Goal: Task Accomplishment & Management: Use online tool/utility

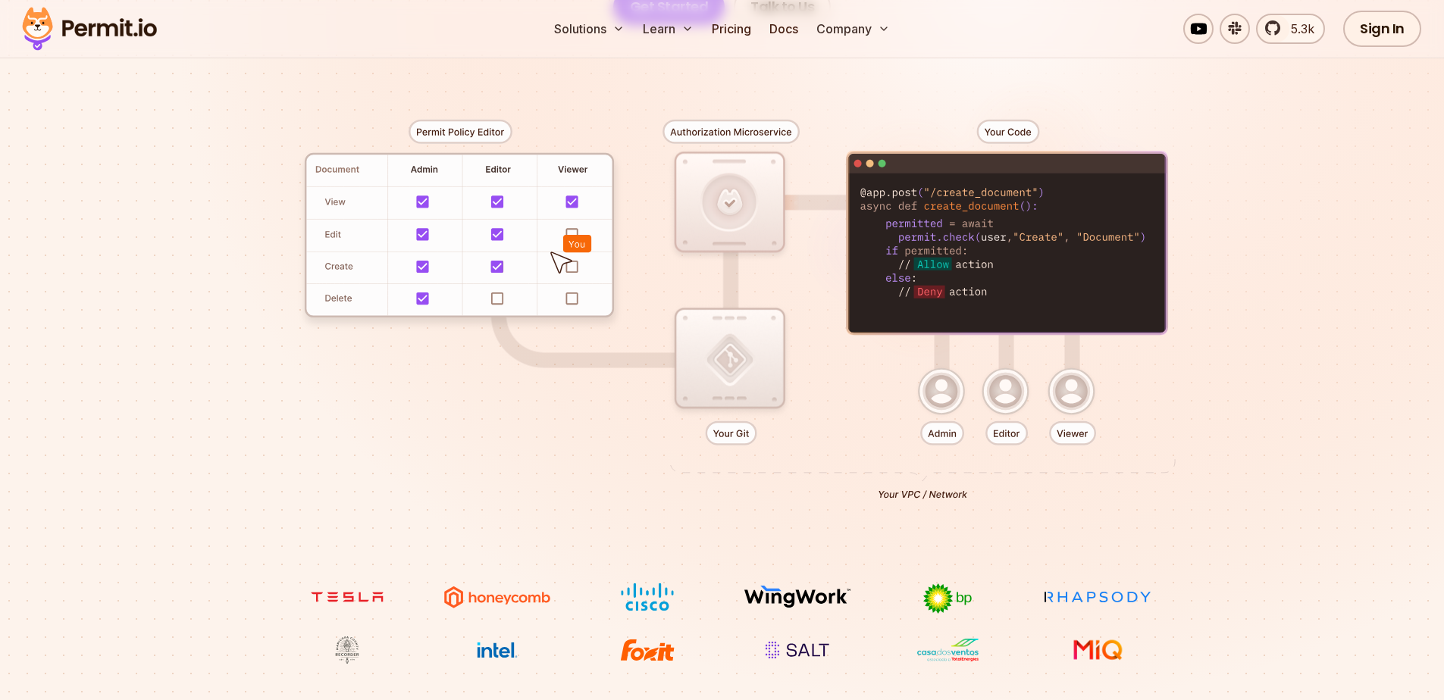
scroll to position [364, 0]
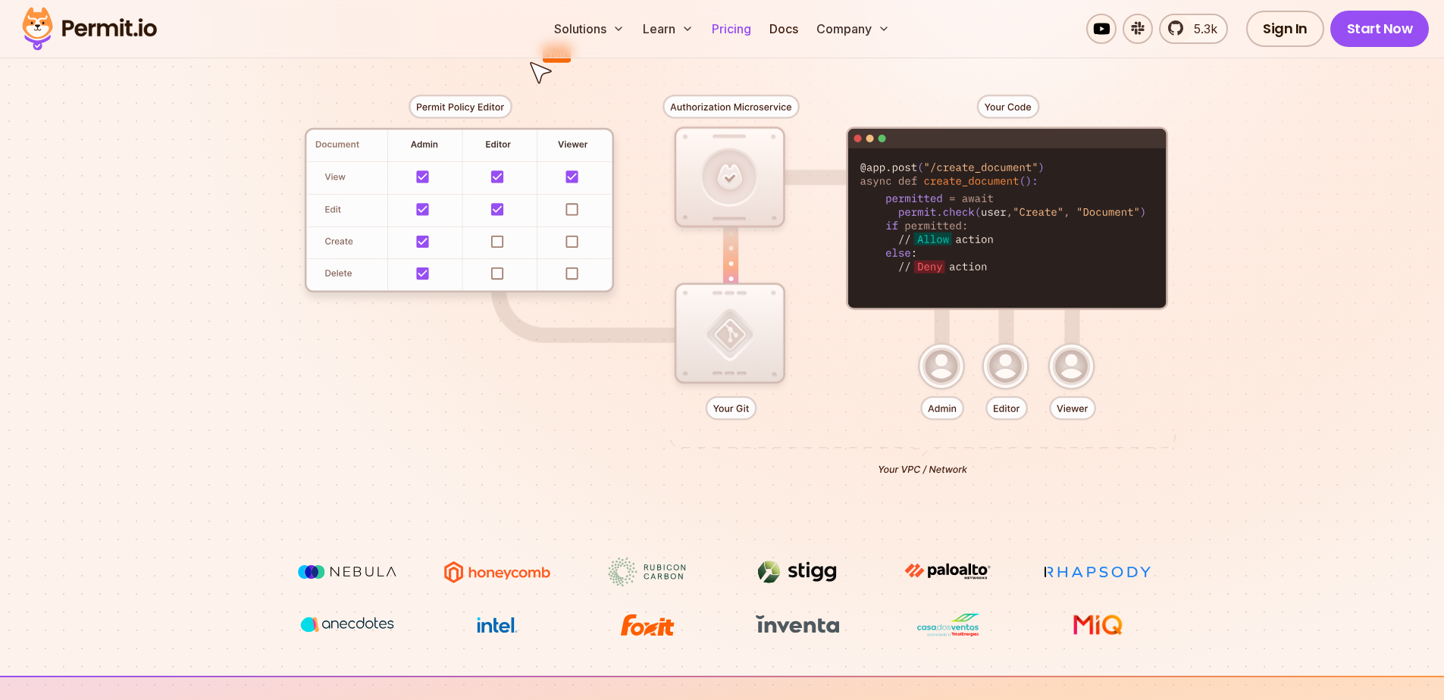
click at [725, 31] on link "Pricing" at bounding box center [731, 29] width 52 height 30
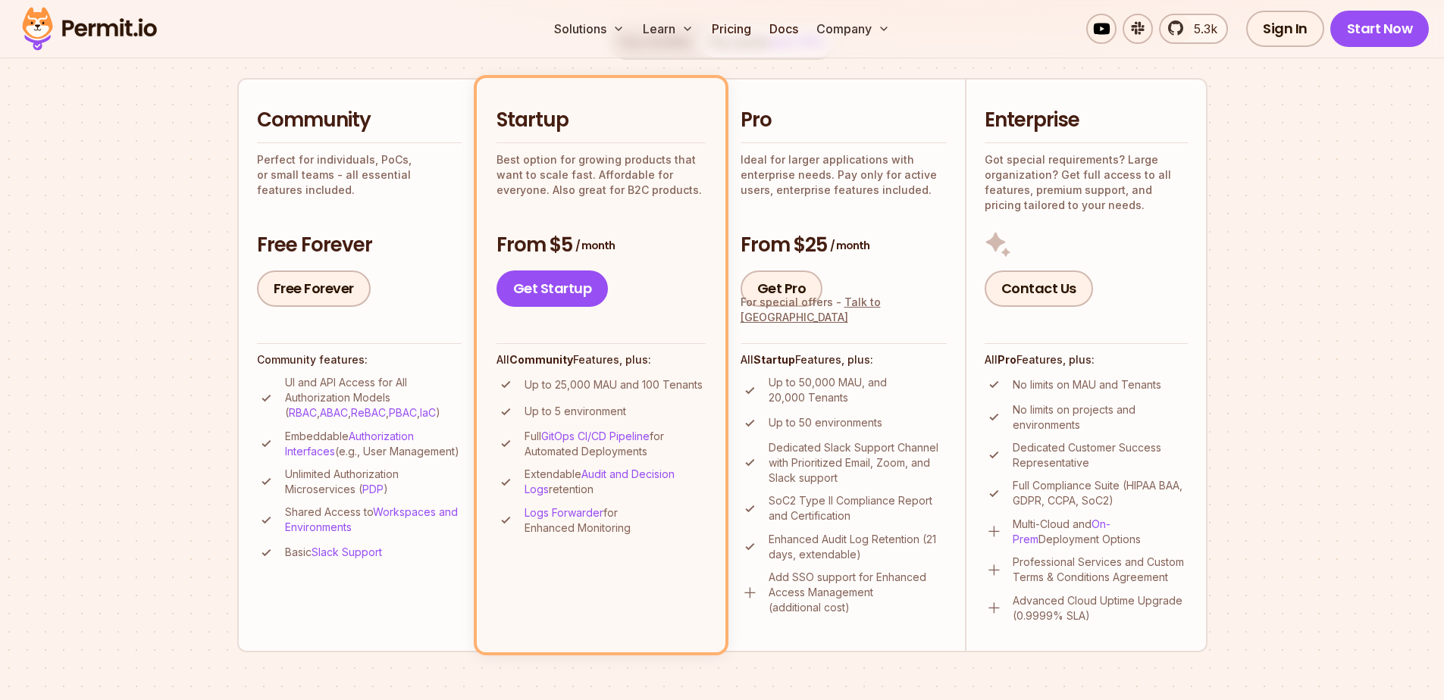
scroll to position [364, 0]
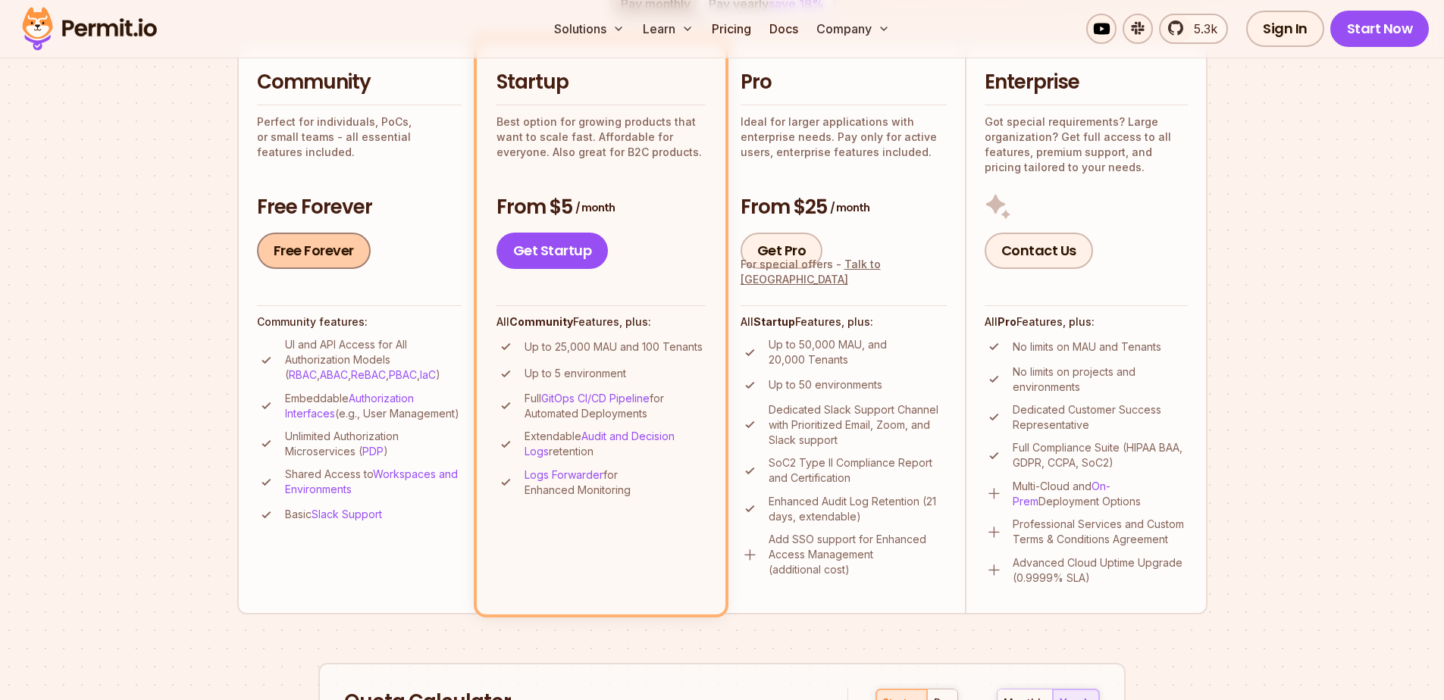
click at [327, 252] on link "Free Forever" at bounding box center [314, 251] width 114 height 36
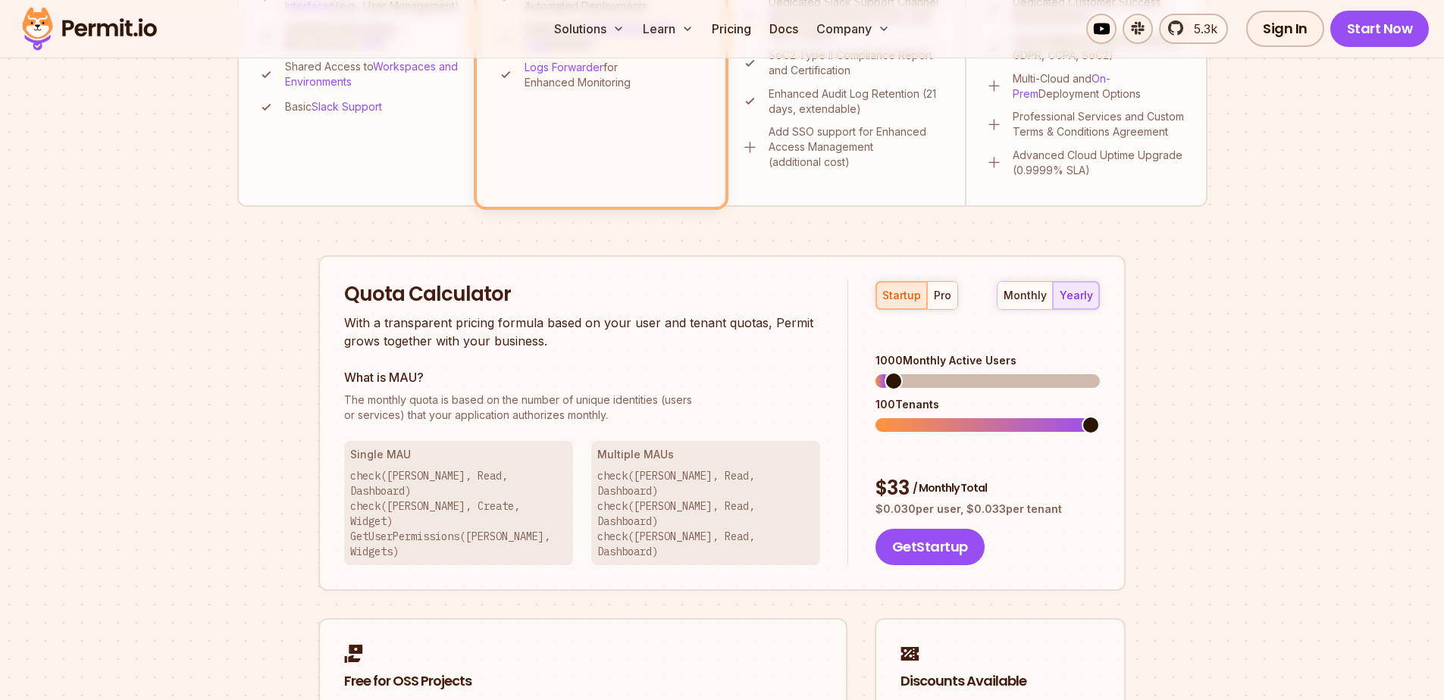
scroll to position [909, 0]
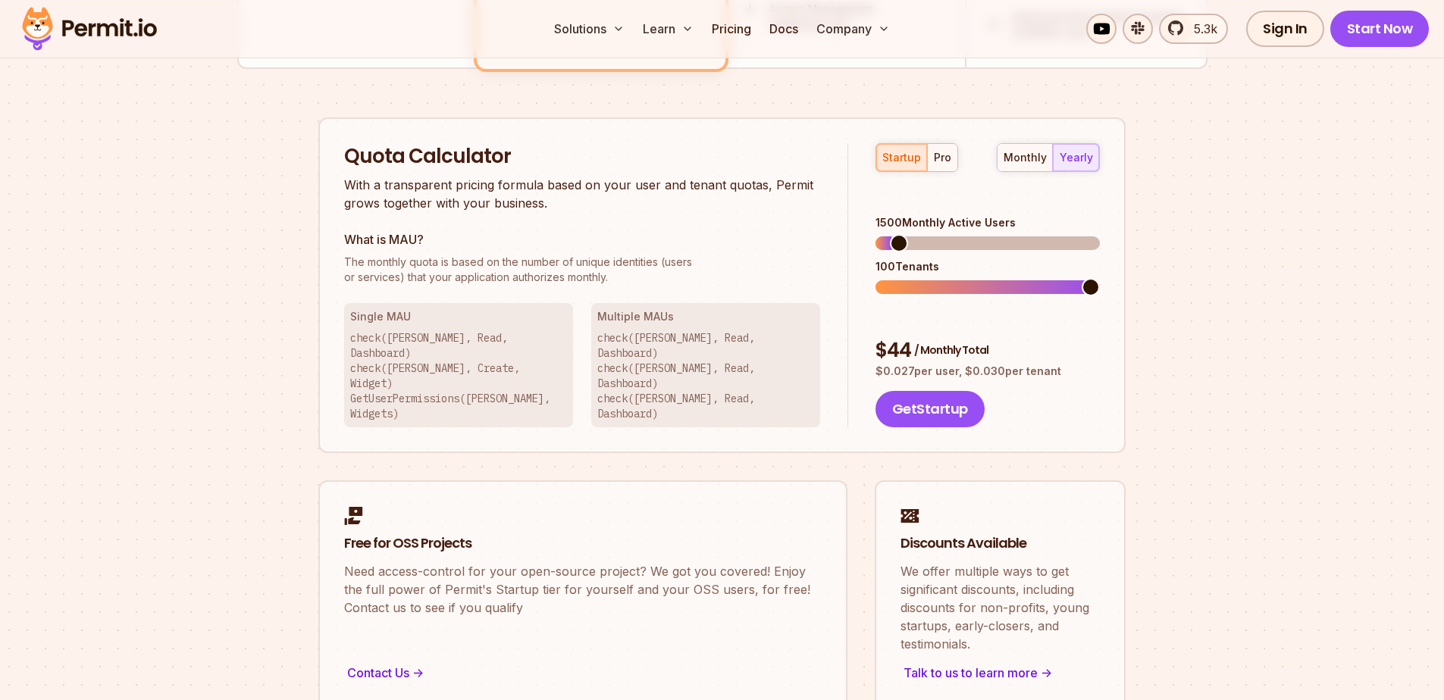
click at [890, 234] on span at bounding box center [899, 243] width 18 height 18
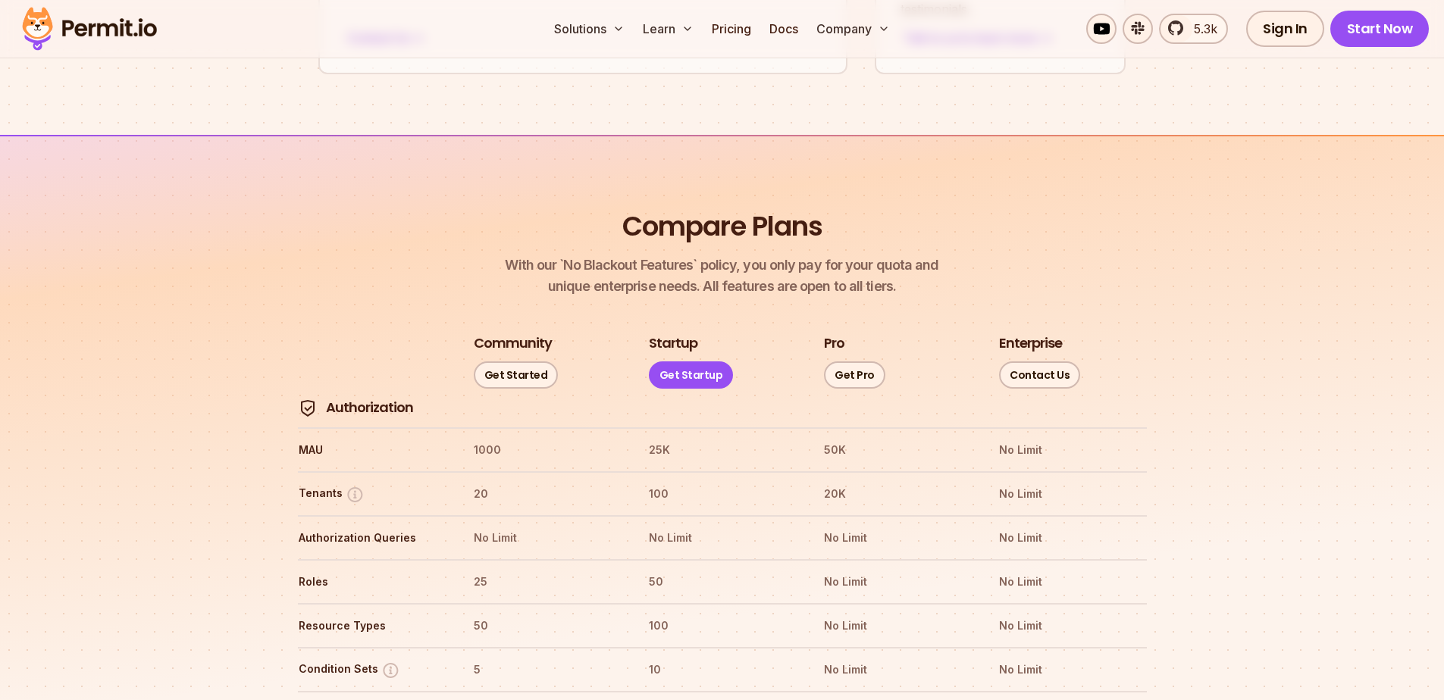
scroll to position [1546, 0]
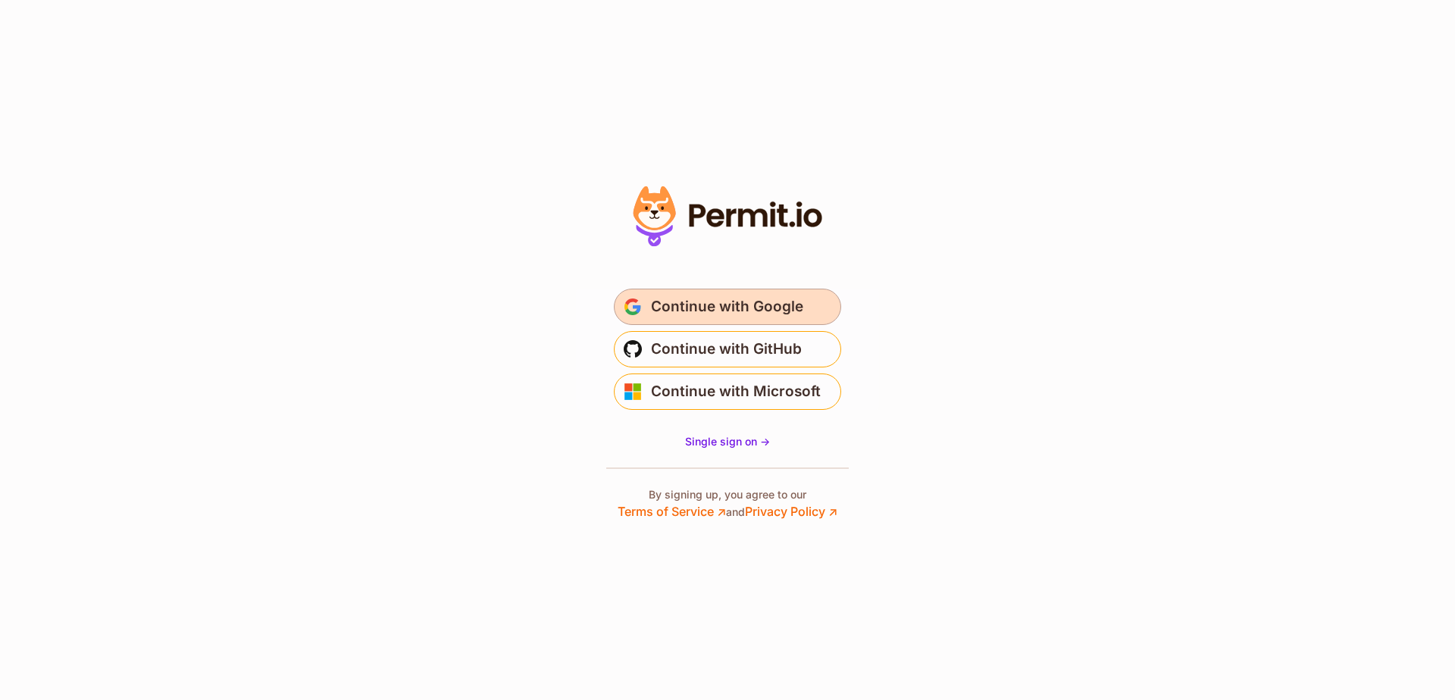
click at [729, 311] on span "Continue with Google" at bounding box center [727, 307] width 152 height 24
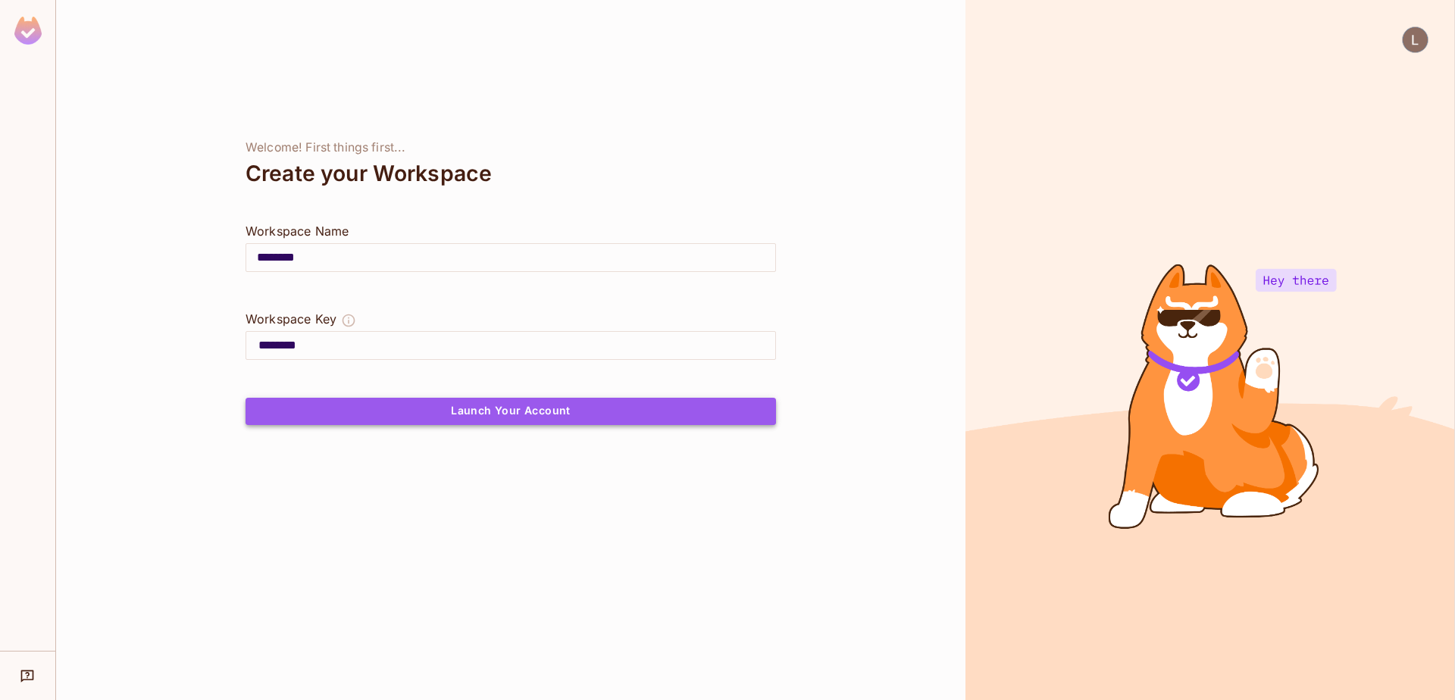
click at [436, 414] on button "Launch Your Account" at bounding box center [511, 411] width 530 height 27
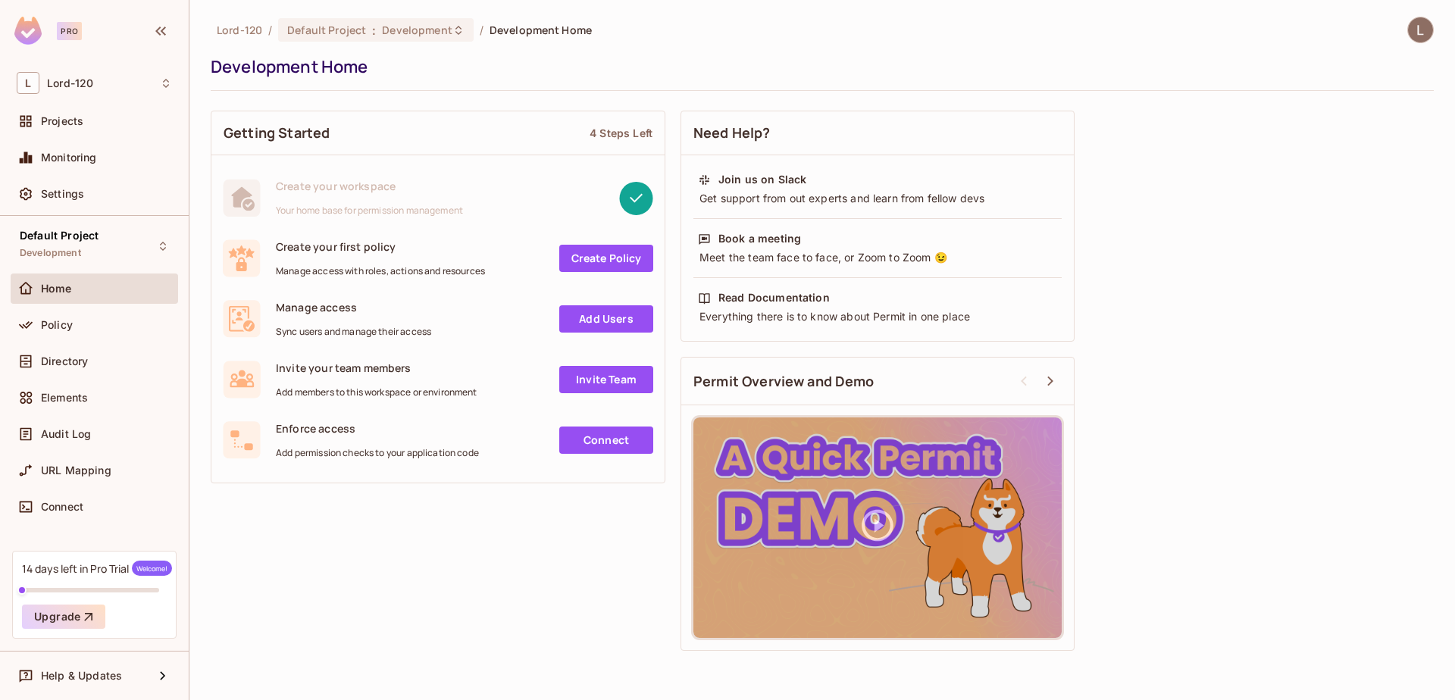
click at [576, 255] on link "Create Policy" at bounding box center [606, 258] width 94 height 27
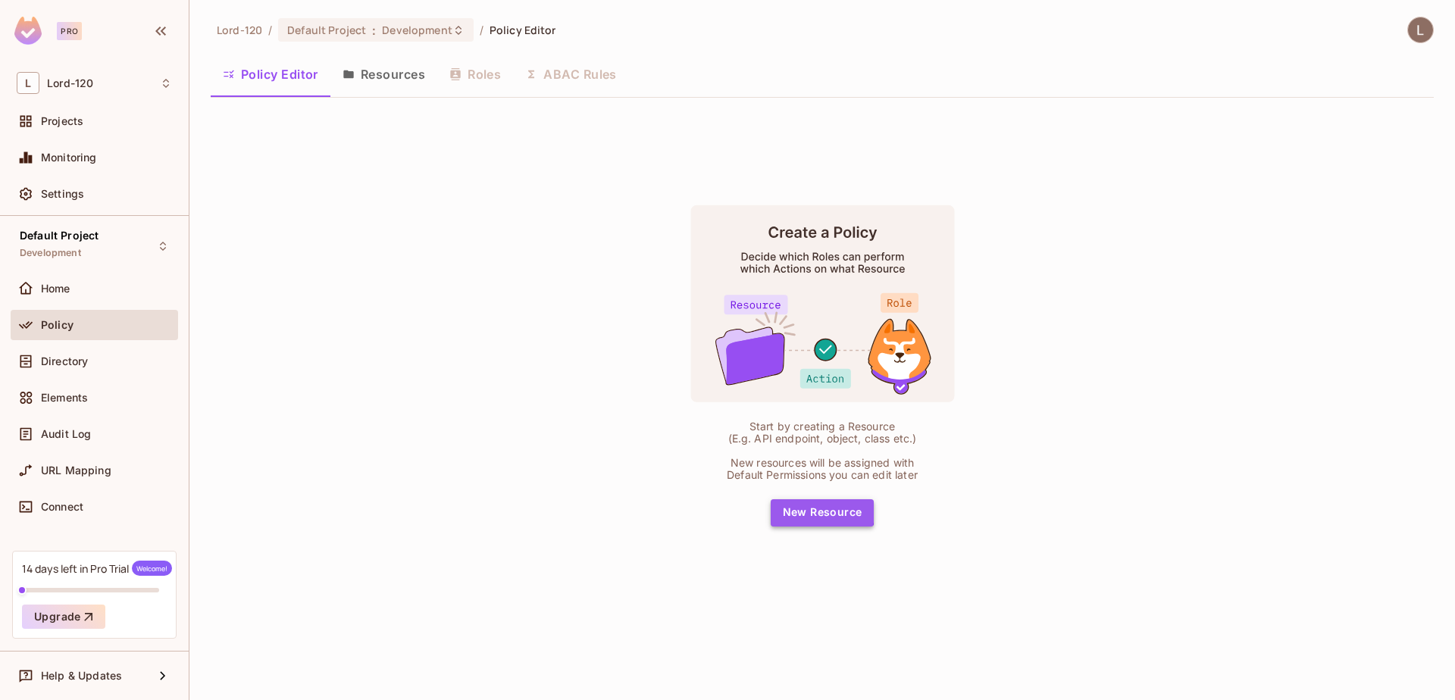
click at [806, 511] on button "New Resource" at bounding box center [823, 512] width 104 height 27
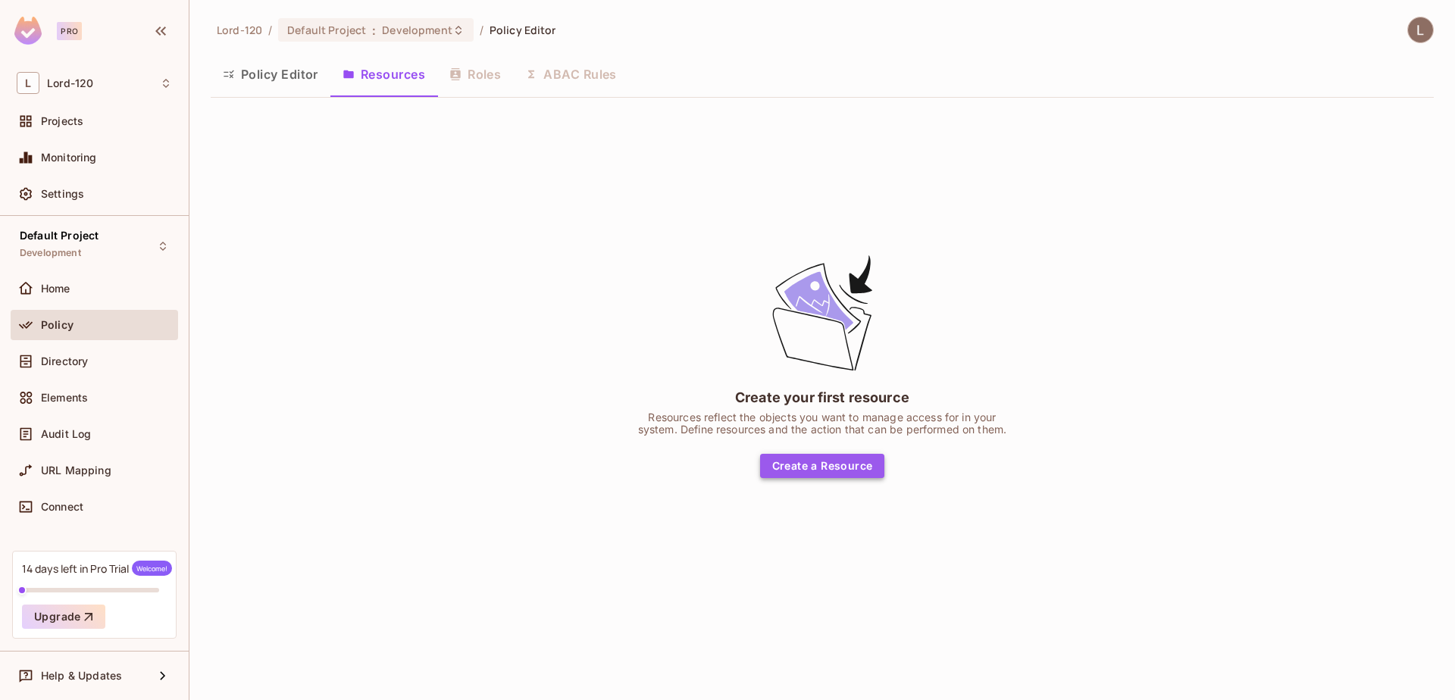
click at [806, 474] on button "Create a Resource" at bounding box center [822, 466] width 125 height 24
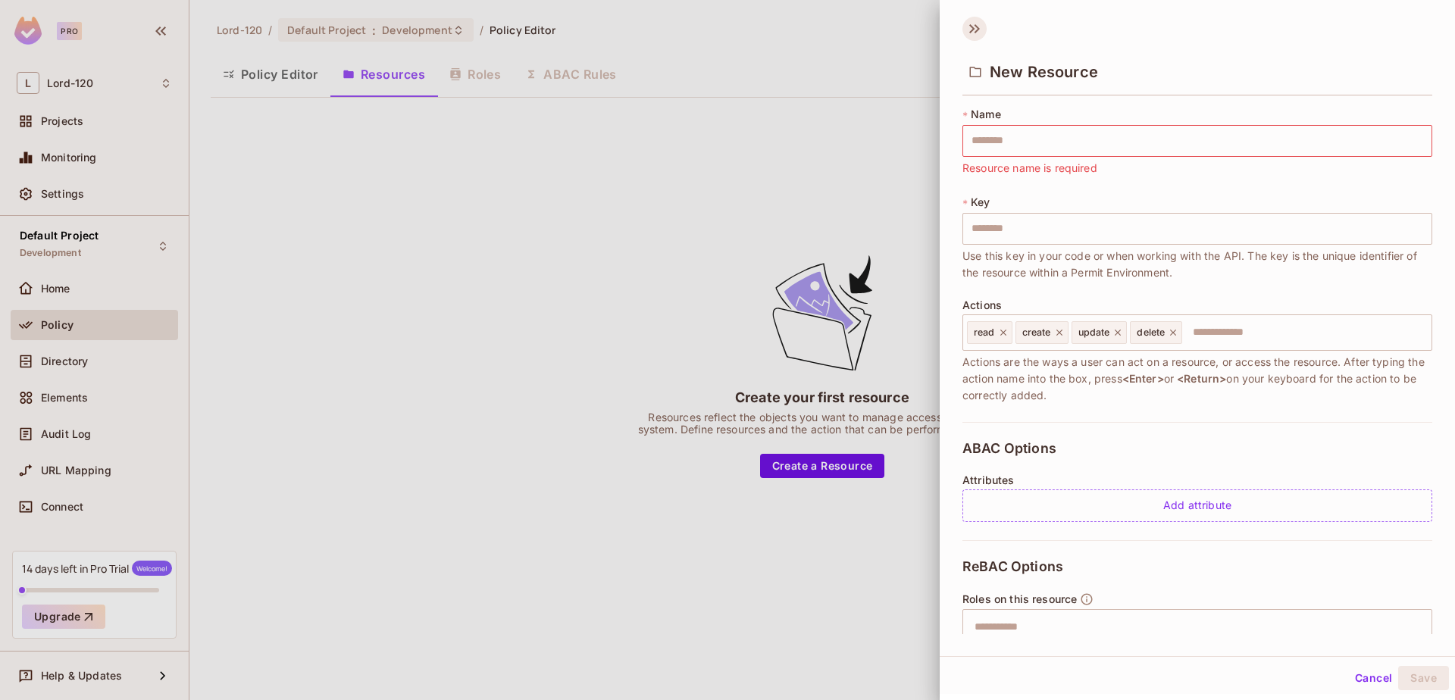
click at [976, 33] on icon at bounding box center [974, 29] width 24 height 24
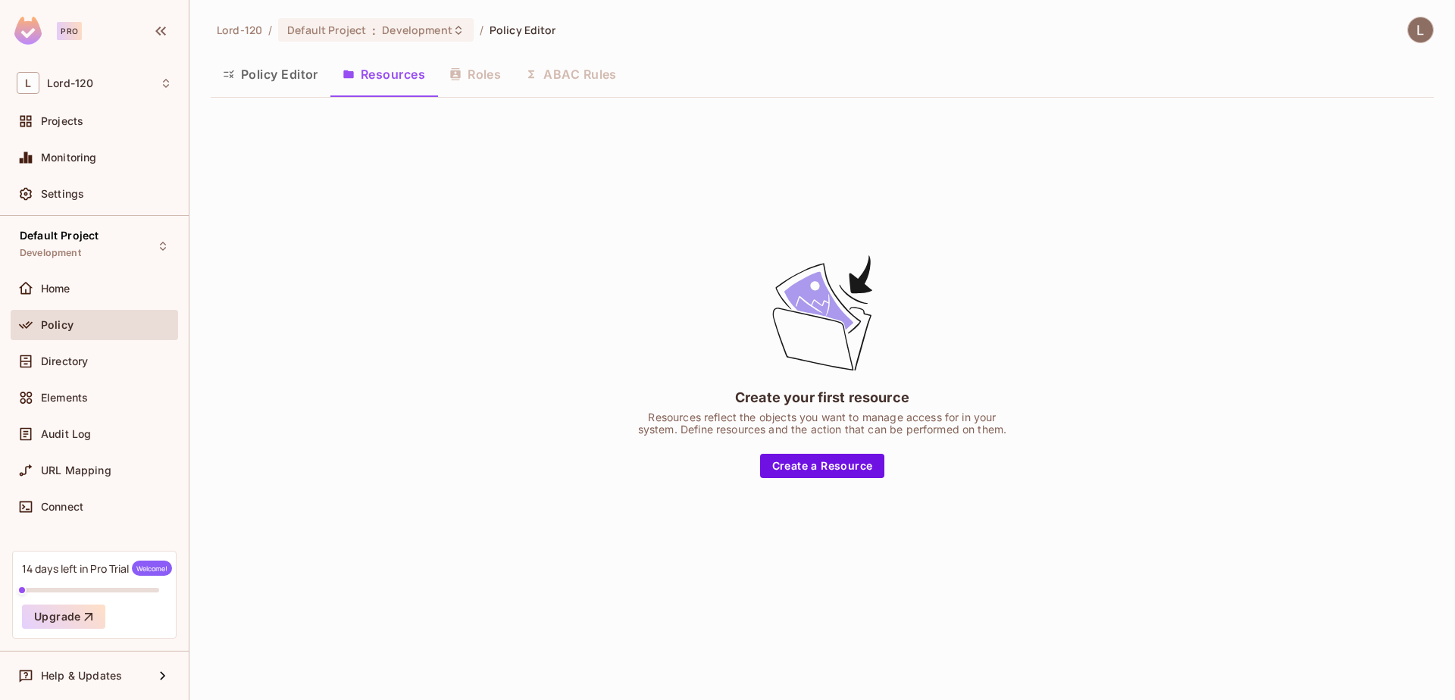
click at [499, 80] on div "Policy Editor Resources Roles ABAC Rules" at bounding box center [822, 74] width 1223 height 38
click at [476, 71] on div "Policy Editor Resources Roles ABAC Rules" at bounding box center [822, 74] width 1223 height 38
click at [499, 30] on span "Policy Editor" at bounding box center [523, 30] width 67 height 14
click at [841, 461] on button "Create a Resource" at bounding box center [822, 466] width 125 height 24
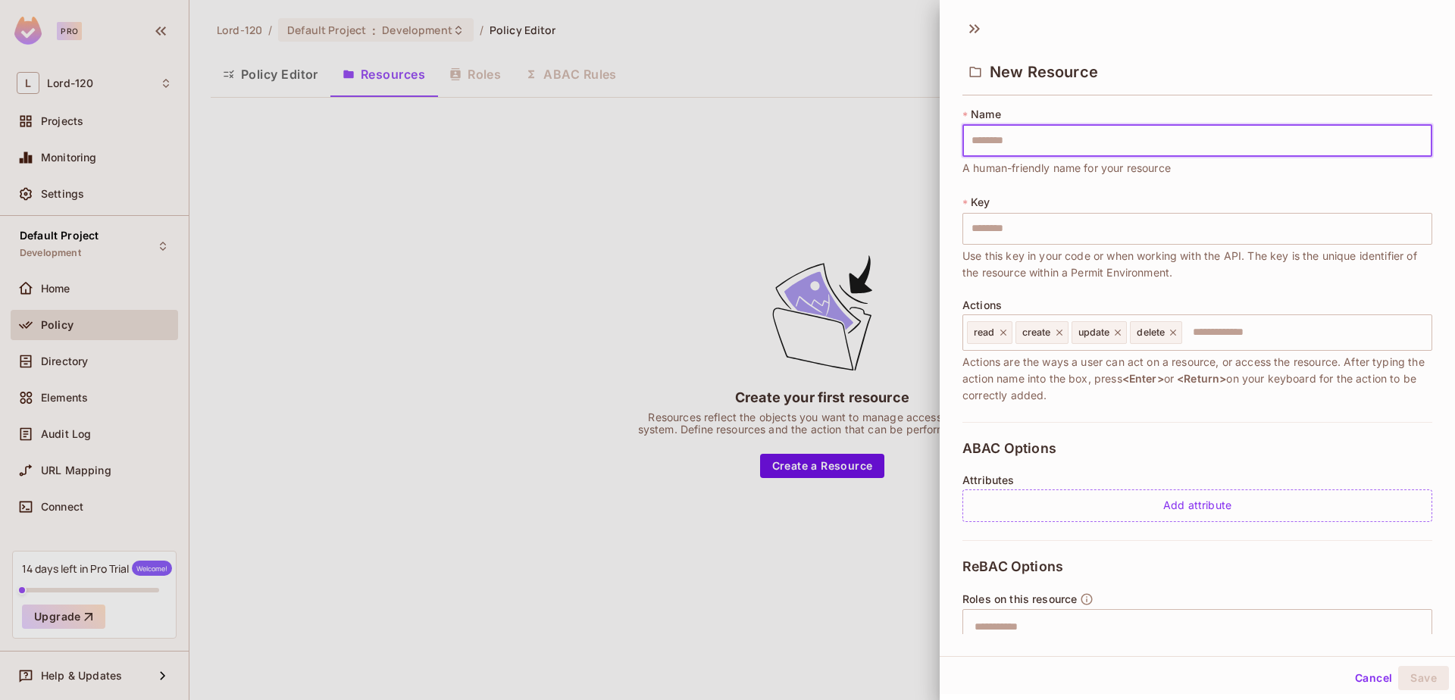
type input "*"
type input "**"
type input "***"
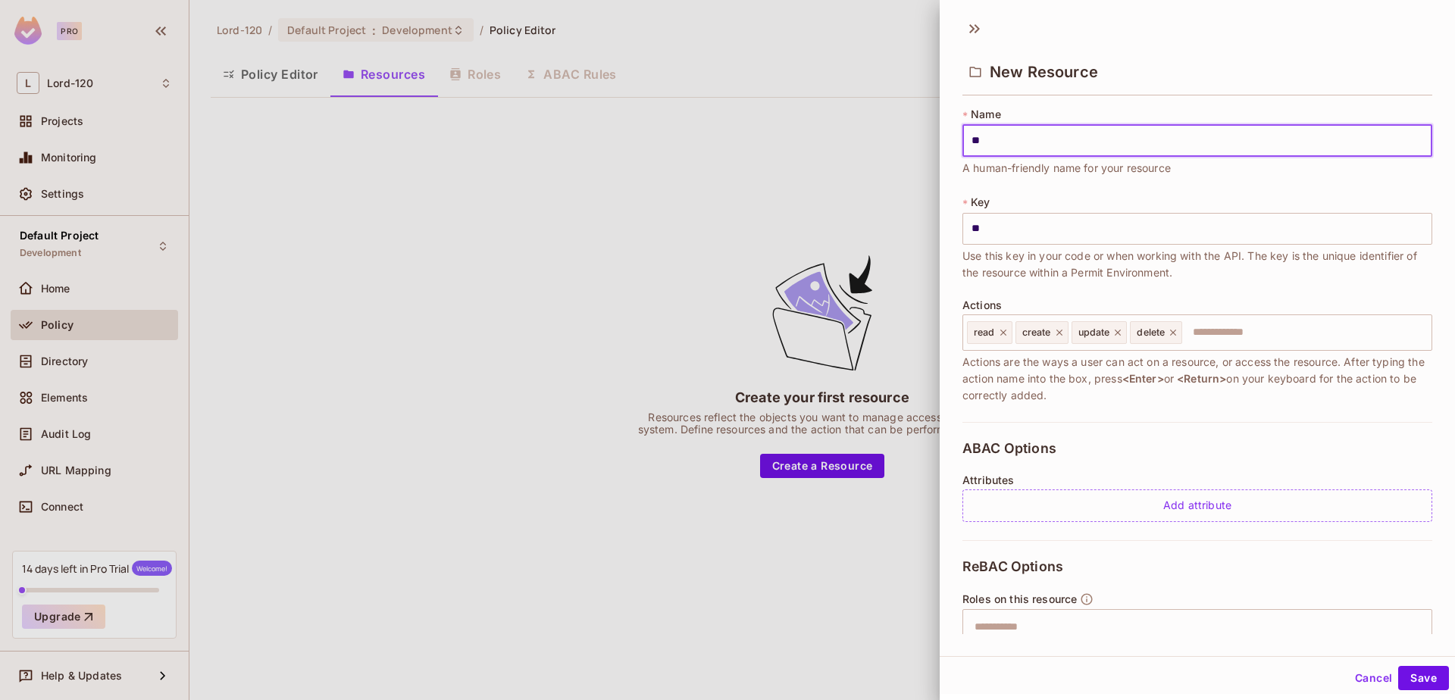
type input "***"
type input "****"
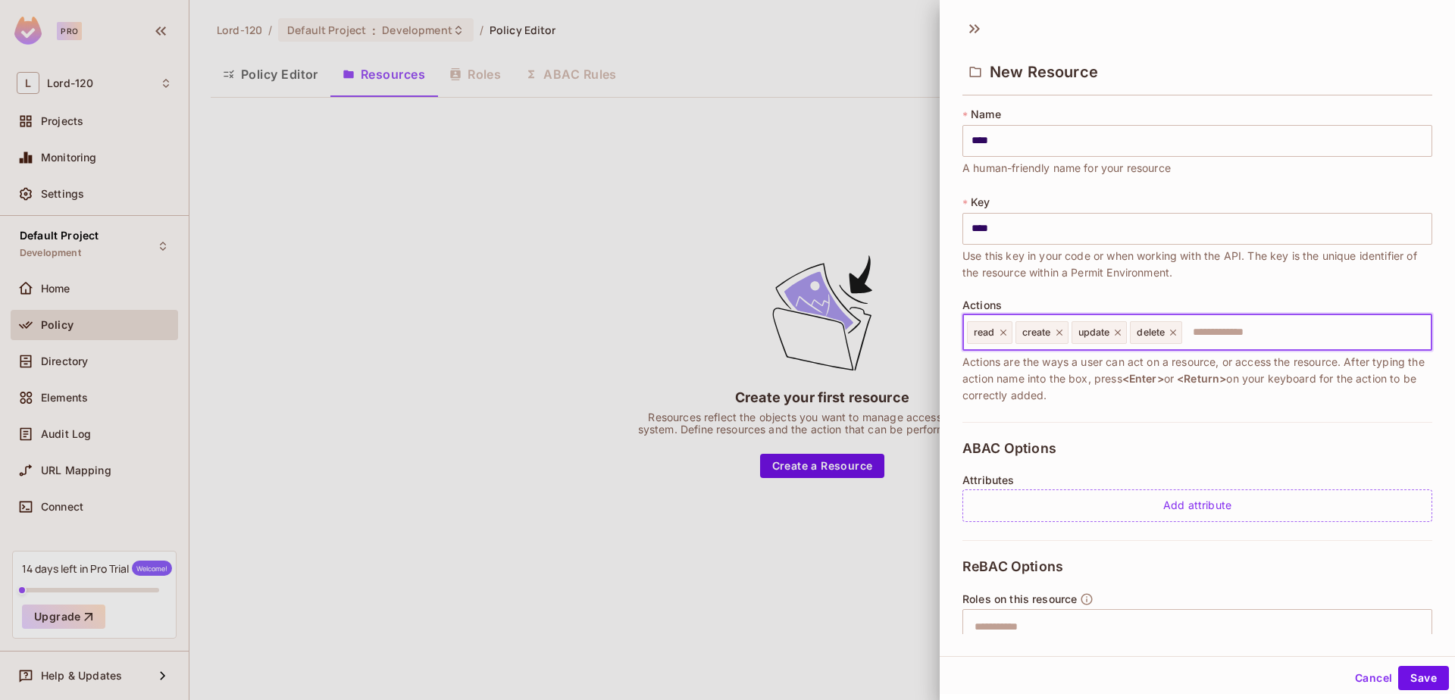
click at [1219, 336] on input "text" at bounding box center [1305, 332] width 242 height 30
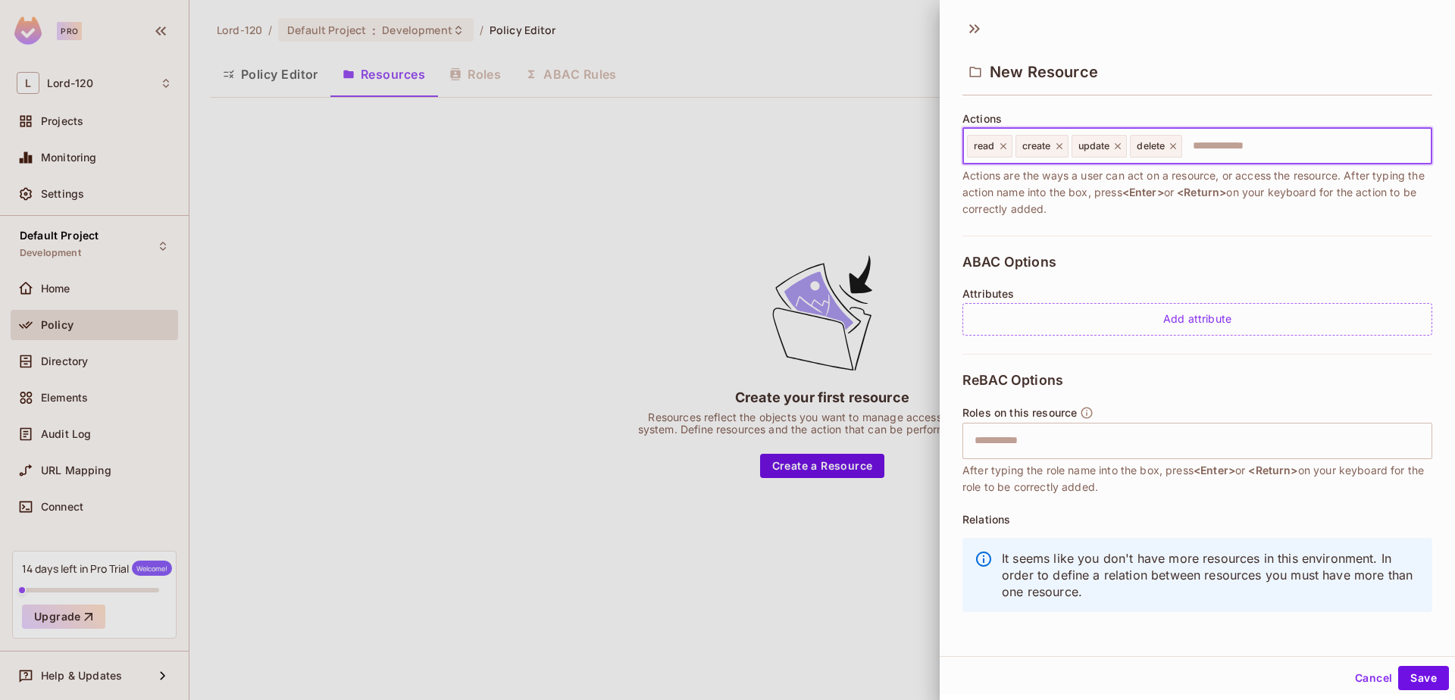
scroll to position [192, 0]
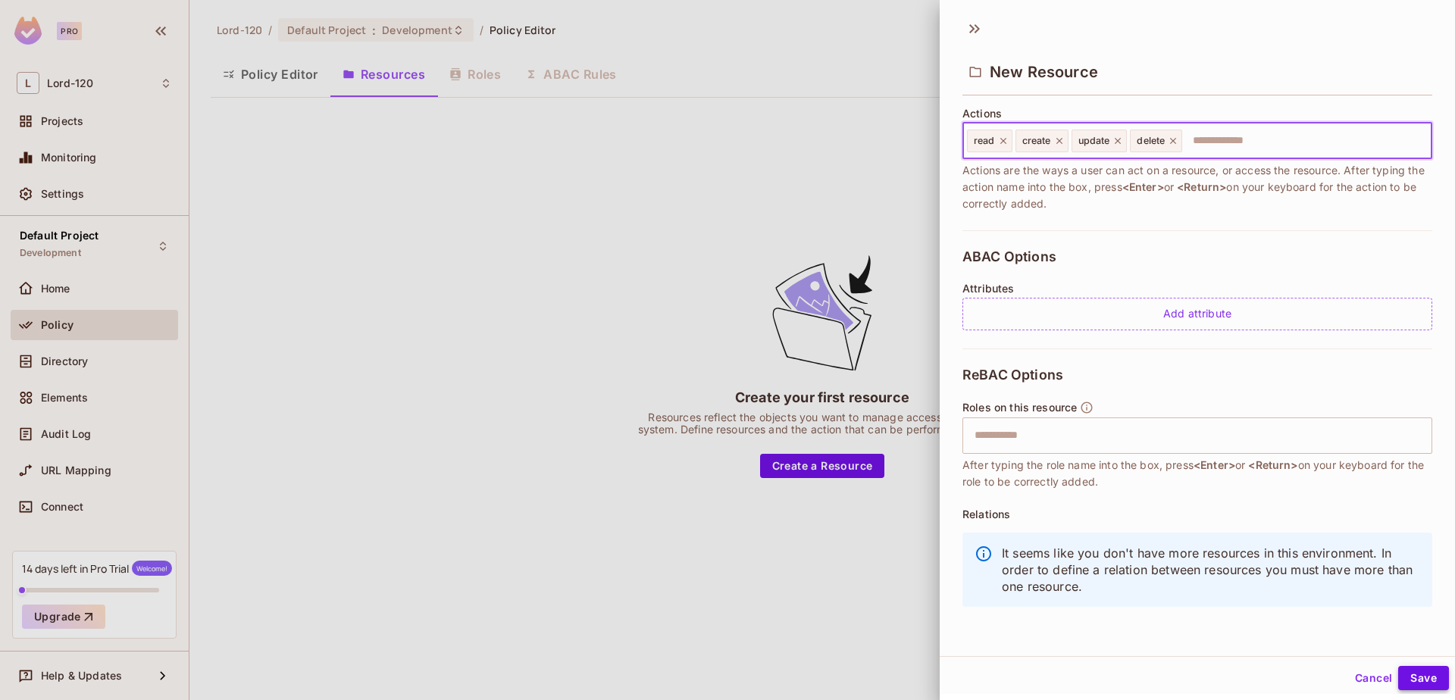
click at [1412, 681] on button "Save" at bounding box center [1423, 678] width 51 height 24
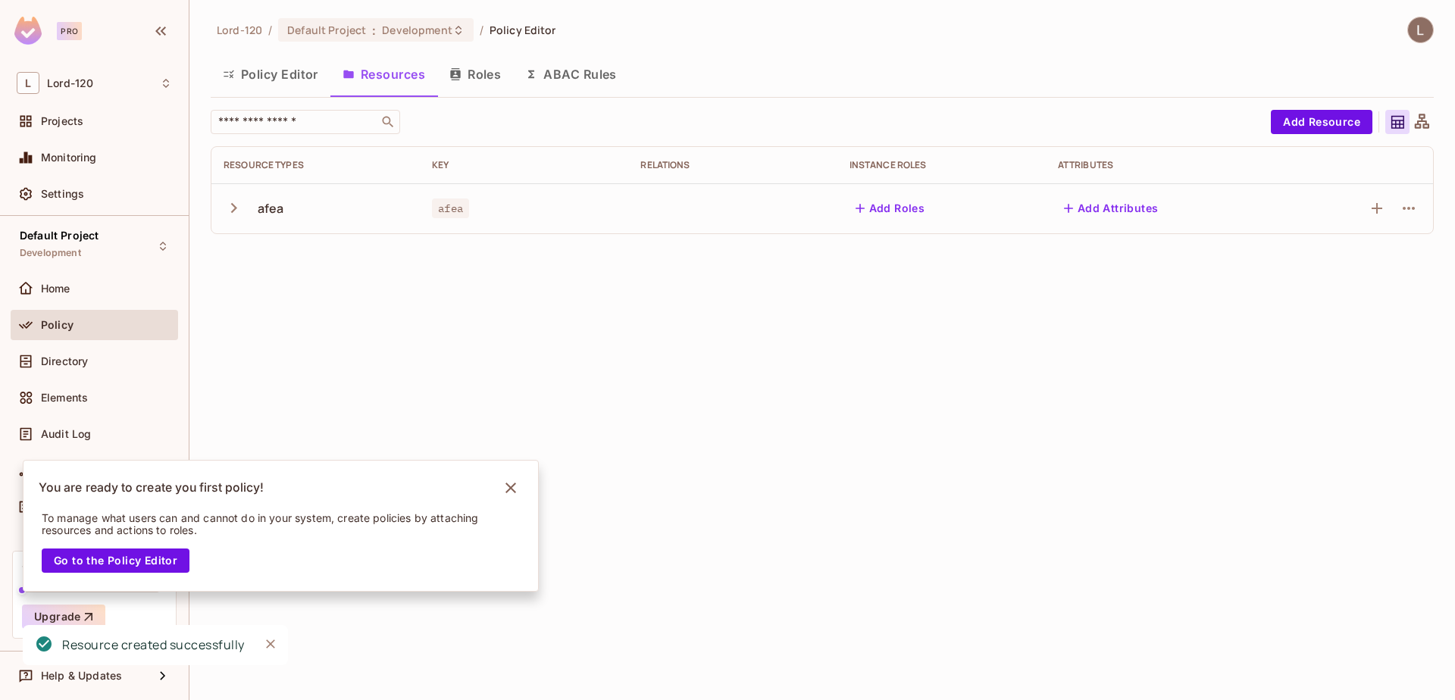
click at [489, 77] on button "Roles" at bounding box center [475, 74] width 76 height 38
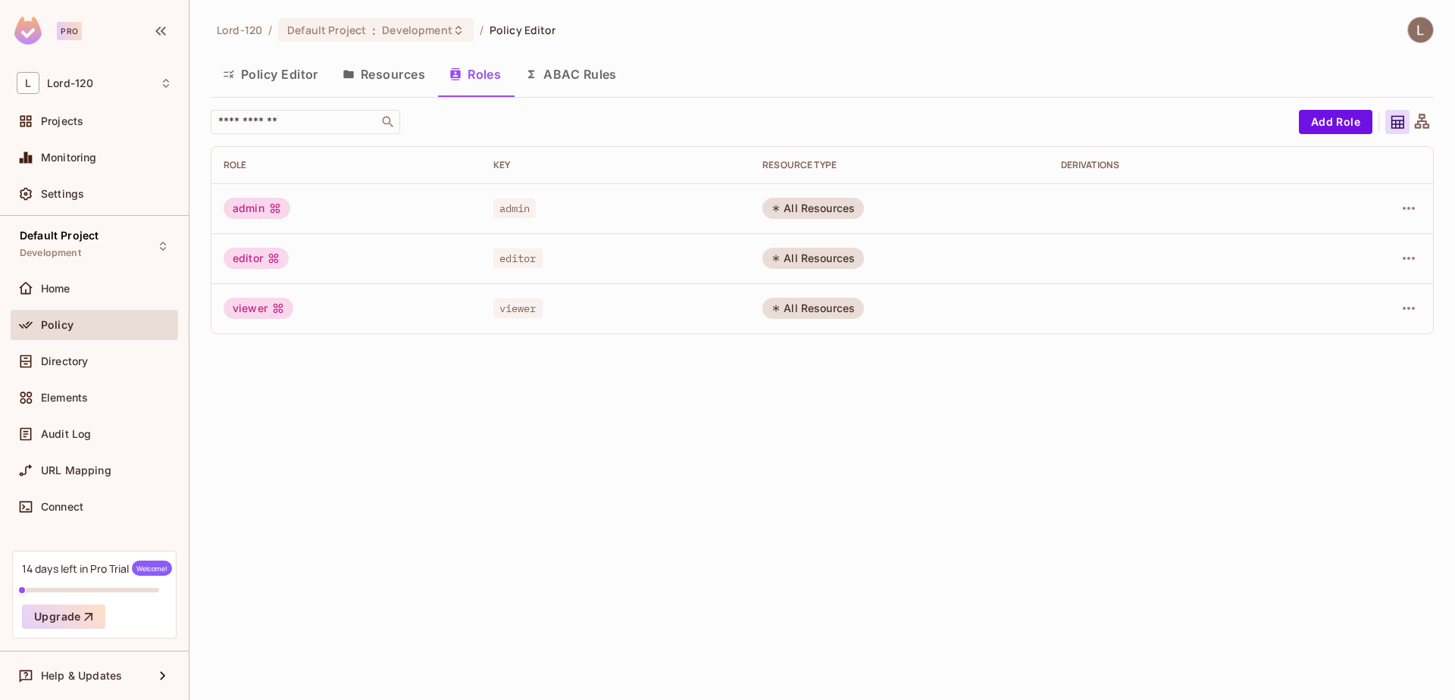
click at [778, 292] on td "All Resources" at bounding box center [899, 308] width 298 height 50
click at [788, 305] on div "All Resources" at bounding box center [813, 308] width 102 height 21
click at [1411, 303] on icon "button" at bounding box center [1409, 308] width 18 height 18
click at [1415, 302] on div at bounding box center [727, 350] width 1455 height 700
click at [577, 65] on button "ABAC Rules" at bounding box center [571, 74] width 116 height 38
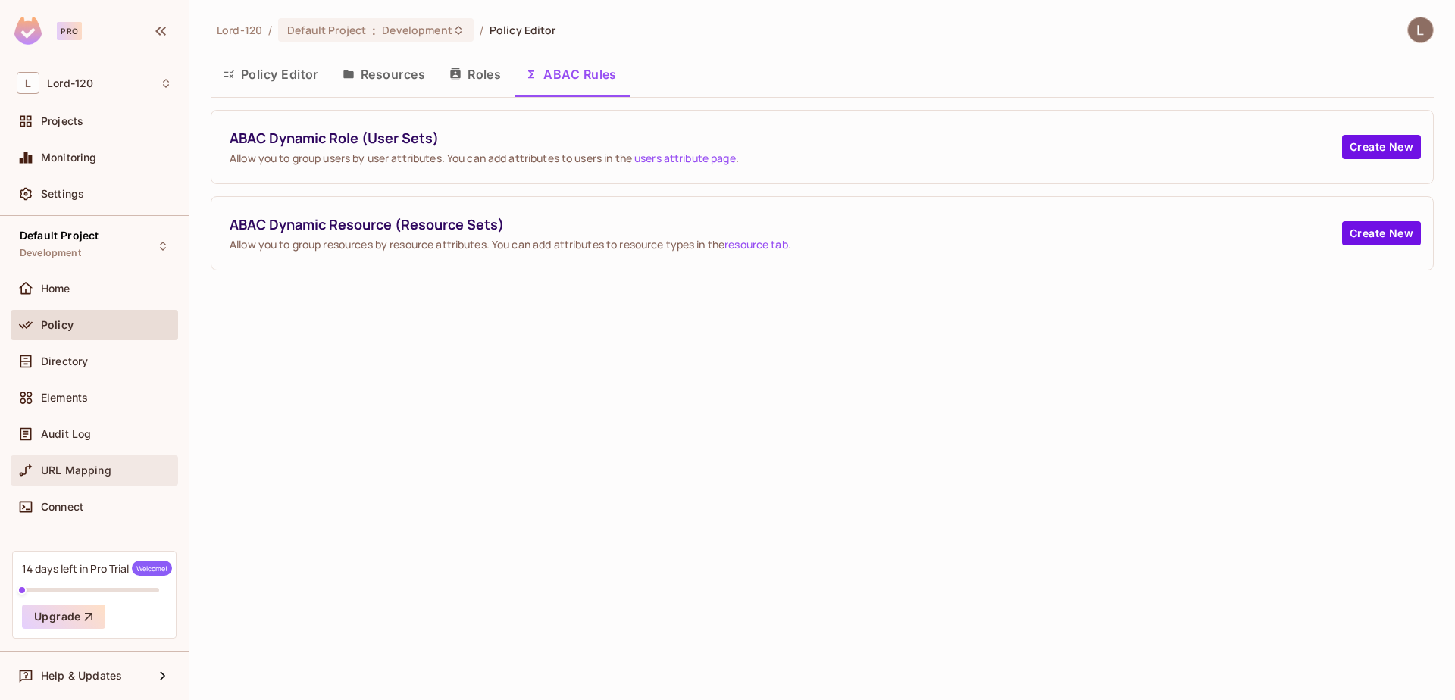
click at [111, 469] on div "URL Mapping" at bounding box center [106, 471] width 131 height 12
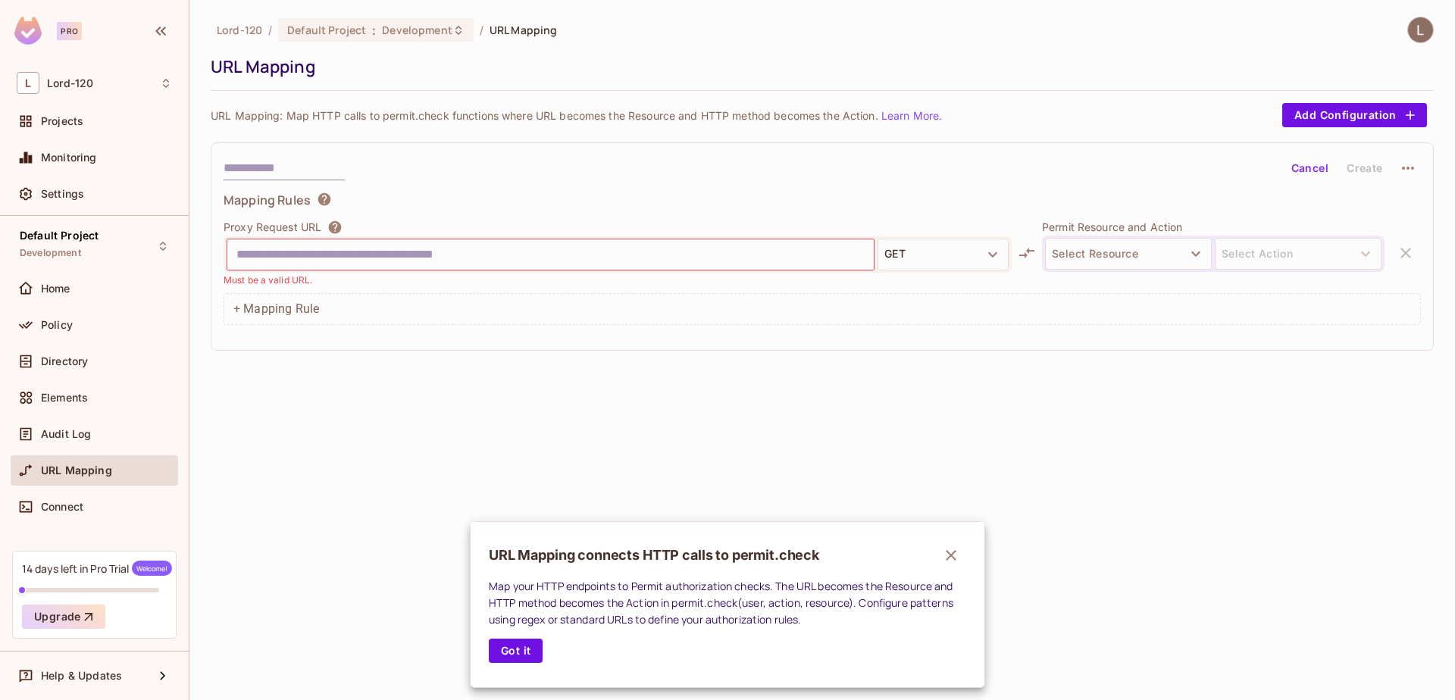
click at [1109, 259] on div at bounding box center [727, 350] width 1455 height 700
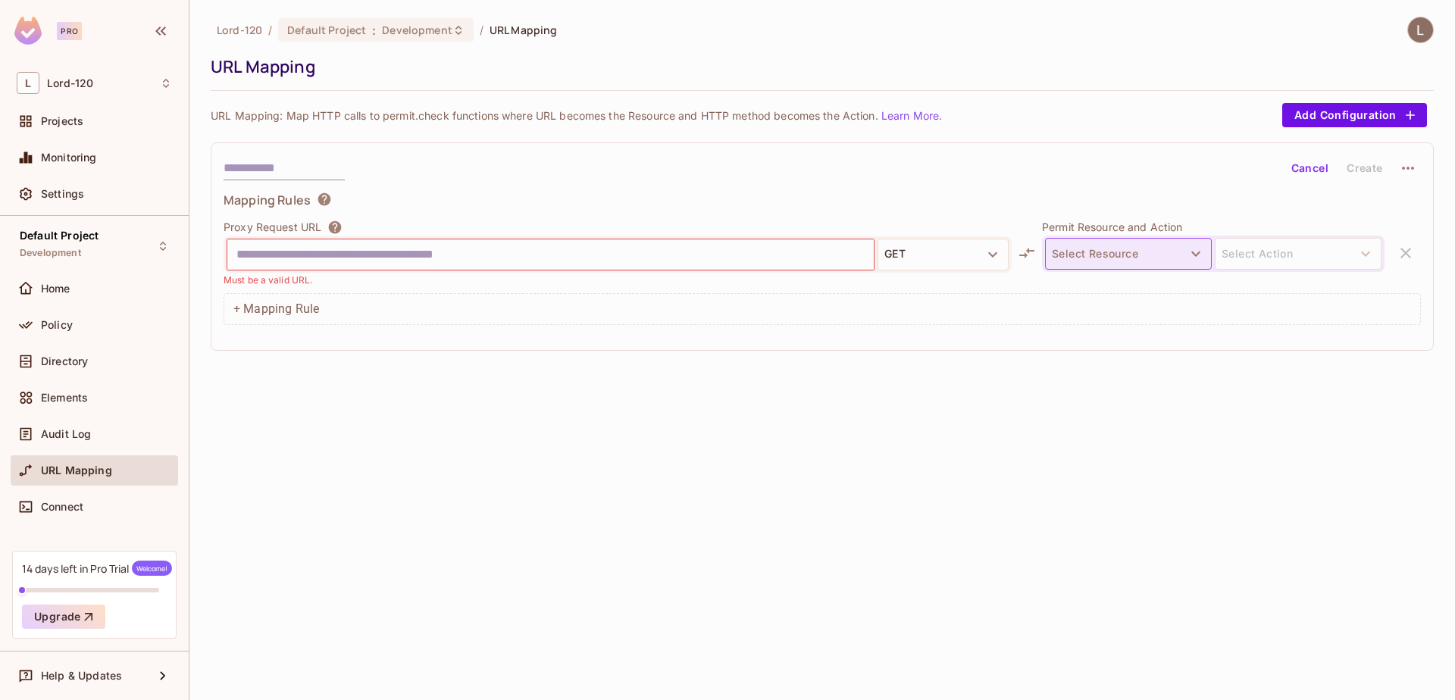
click at [1142, 262] on button "Select Resource" at bounding box center [1128, 254] width 167 height 32
click at [1142, 262] on div at bounding box center [727, 350] width 1455 height 700
click at [1138, 178] on div "Cancel Create" at bounding box center [822, 168] width 1197 height 26
click at [87, 511] on div "Connect" at bounding box center [106, 507] width 131 height 12
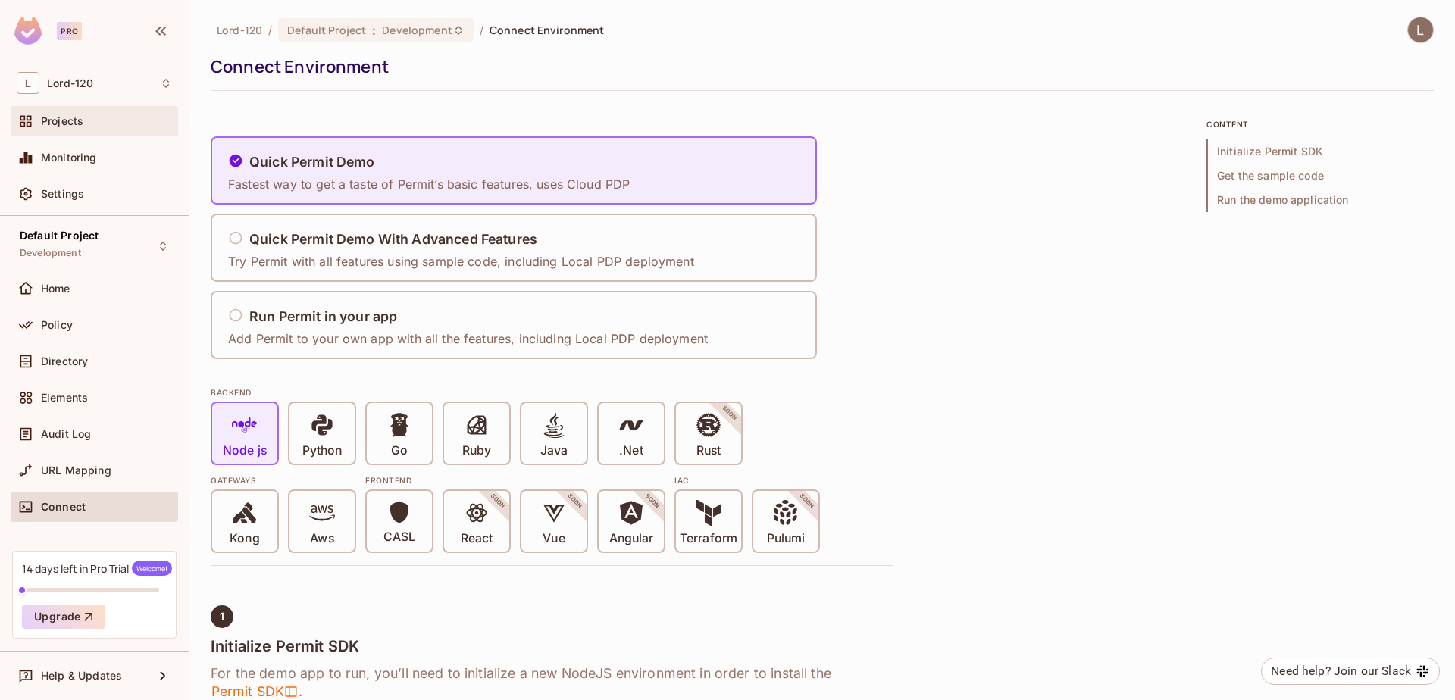
click at [86, 113] on div "Projects" at bounding box center [94, 121] width 155 height 18
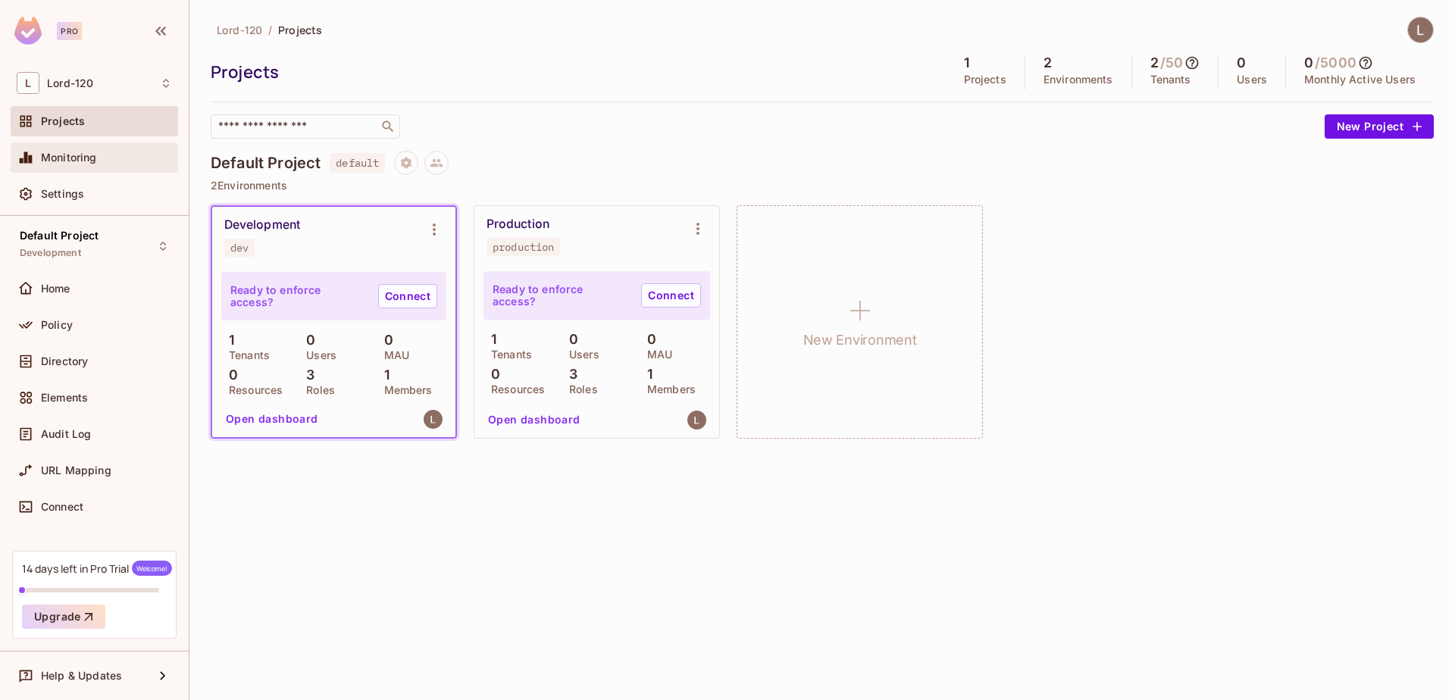
click at [110, 172] on div "Monitoring" at bounding box center [94, 157] width 167 height 30
